Goal: Transaction & Acquisition: Obtain resource

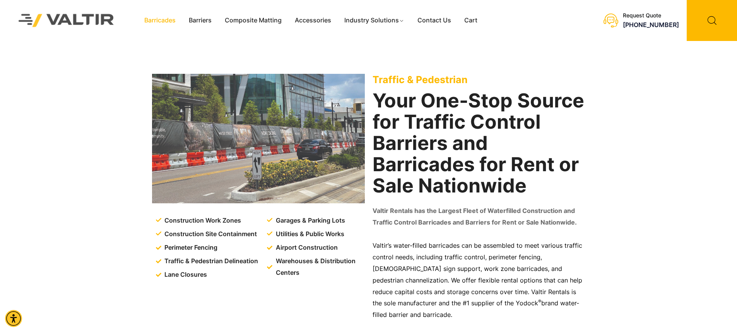
click at [158, 18] on link "Barricades" at bounding box center [160, 21] width 44 height 12
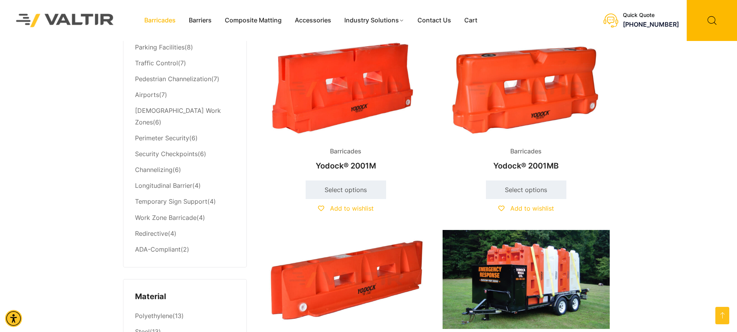
scroll to position [425, 0]
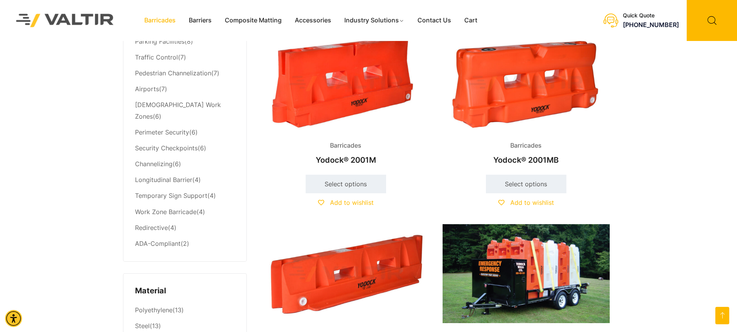
click at [525, 90] on img at bounding box center [525, 84] width 167 height 100
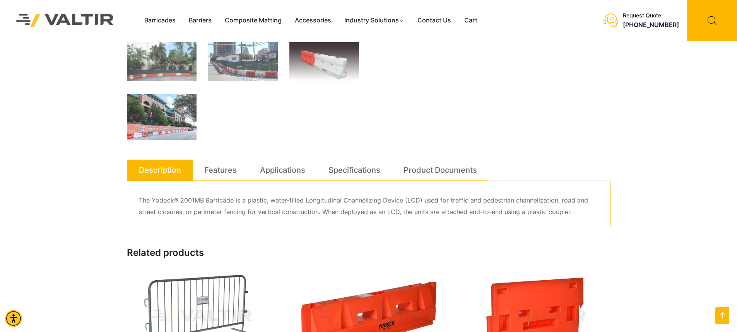
scroll to position [309, 0]
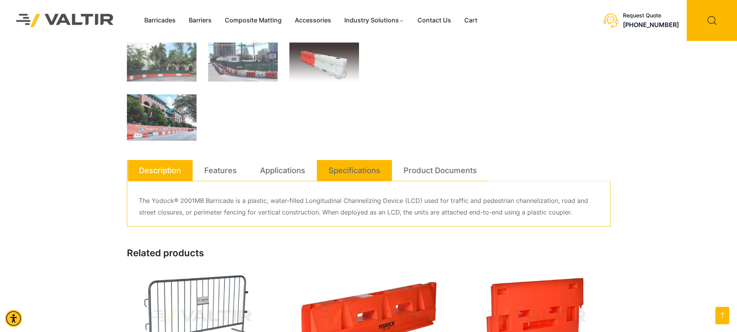
click at [350, 169] on link "Specifications" at bounding box center [354, 170] width 52 height 21
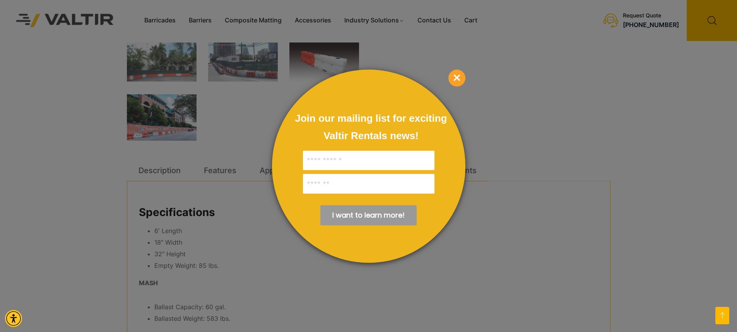
click at [456, 80] on span "×" at bounding box center [456, 78] width 17 height 17
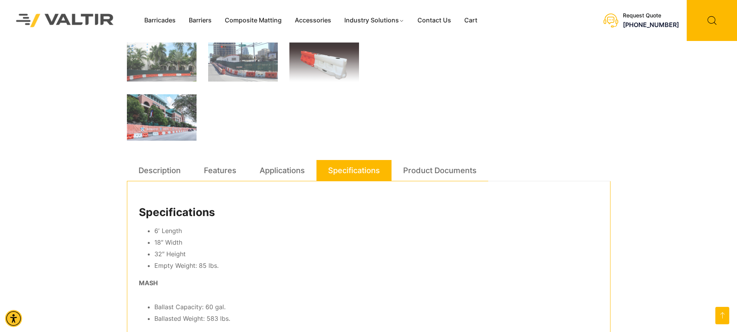
click at [612, 125] on div "**********" at bounding box center [368, 262] width 491 height 1061
click at [683, 126] on div "Barricades Barriers Composite Matting Accessories Industry Solutions Constructi…" at bounding box center [368, 242] width 737 height 1102
